Goal: Task Accomplishment & Management: Manage account settings

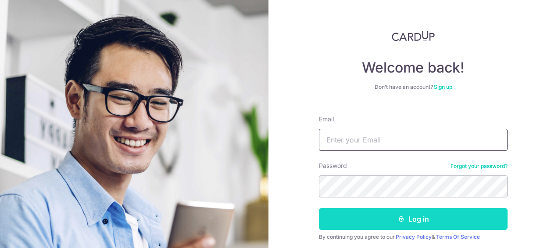
type input "[PERSON_NAME][EMAIL_ADDRESS][DOMAIN_NAME]"
click at [420, 221] on button "Log in" at bounding box center [413, 219] width 189 height 22
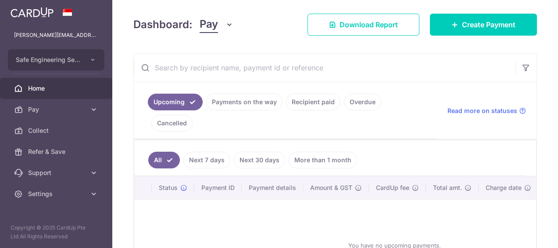
scroll to position [132, 0]
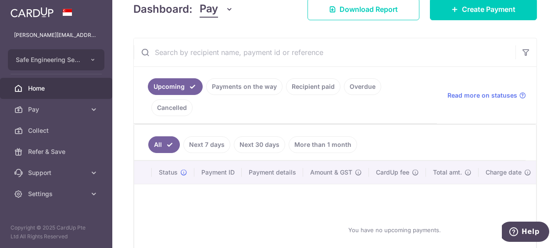
click at [236, 85] on link "Payments on the way" at bounding box center [244, 86] width 76 height 17
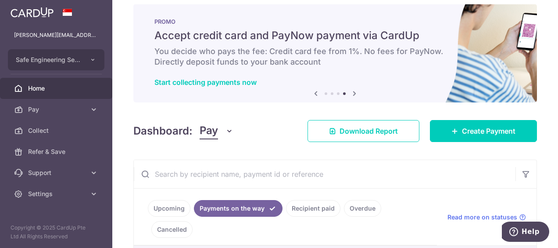
scroll to position [0, 0]
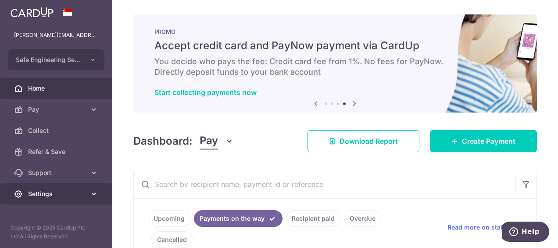
click at [40, 190] on span "Settings" at bounding box center [57, 193] width 58 height 9
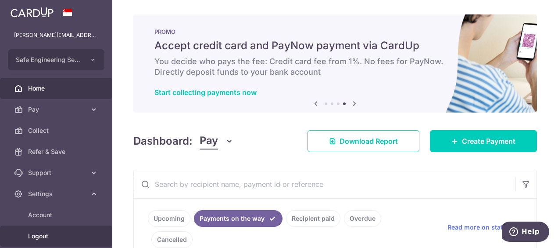
click at [40, 233] on span "Logout" at bounding box center [57, 235] width 58 height 9
